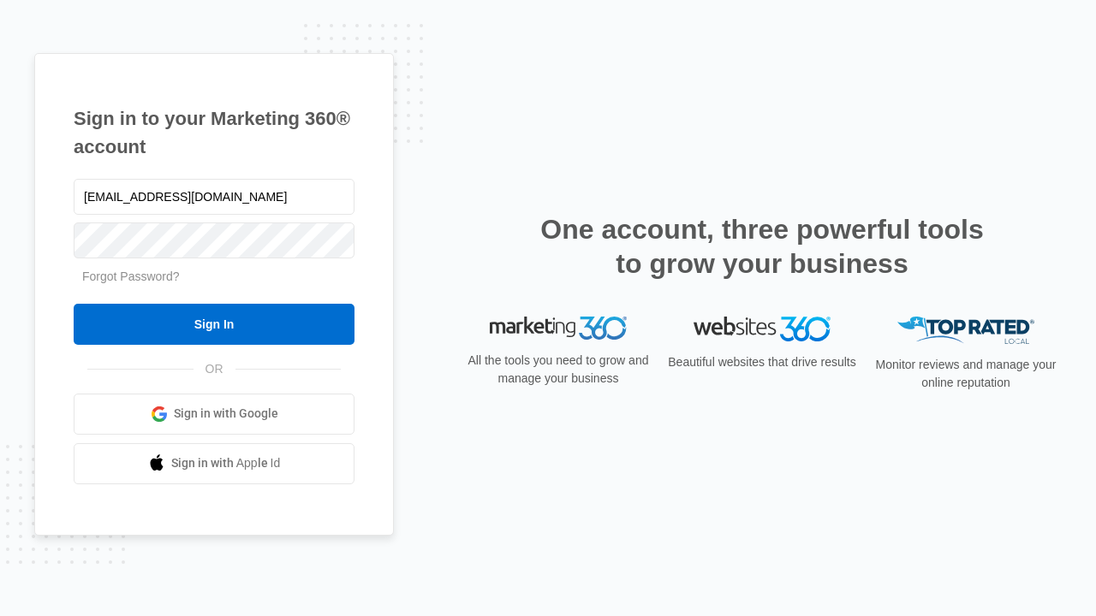
type input "dankie614@gmail.com"
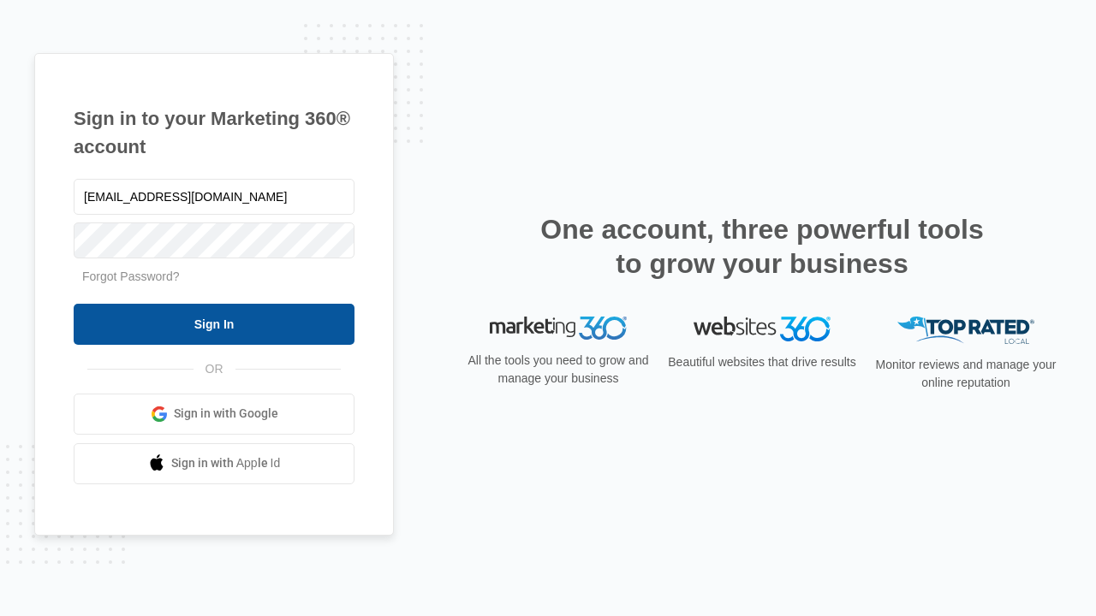
click at [214, 324] on input "Sign In" at bounding box center [214, 324] width 281 height 41
